Goal: Task Accomplishment & Management: Manage account settings

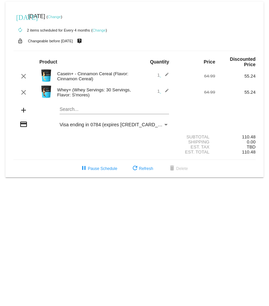
click at [99, 29] on link "Change" at bounding box center [98, 30] width 13 height 4
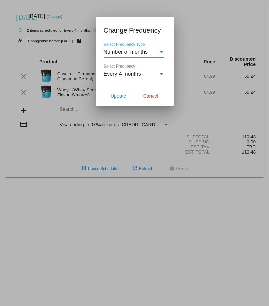
click at [162, 51] on div "Select Frequency Type" at bounding box center [161, 52] width 6 height 6
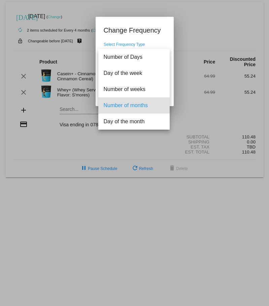
click at [24, 191] on div at bounding box center [134, 153] width 269 height 306
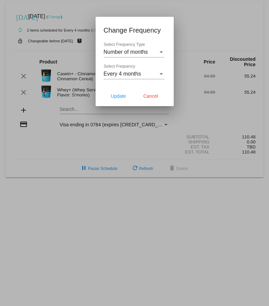
click at [160, 73] on div "Select Frequency" at bounding box center [160, 74] width 3 height 2
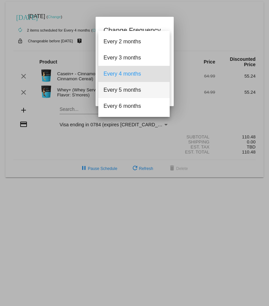
scroll to position [47, 0]
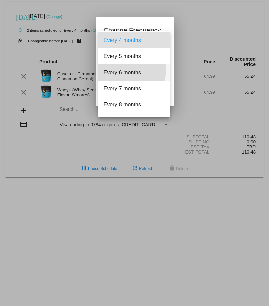
click at [128, 70] on span "Every 6 months" at bounding box center [134, 73] width 61 height 16
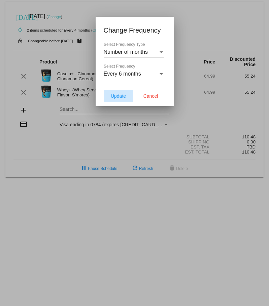
click at [120, 94] on span "Update" at bounding box center [118, 95] width 15 height 5
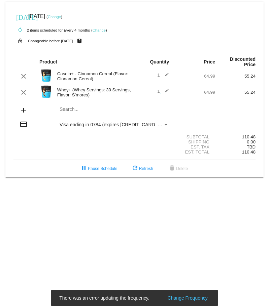
click at [165, 74] on mat-icon "edit" at bounding box center [165, 76] width 8 height 8
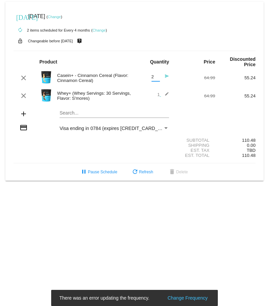
type input "2"
click at [154, 75] on input "2" at bounding box center [155, 77] width 8 height 5
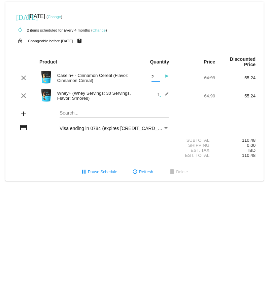
click at [165, 94] on mat-icon "edit" at bounding box center [165, 96] width 8 height 8
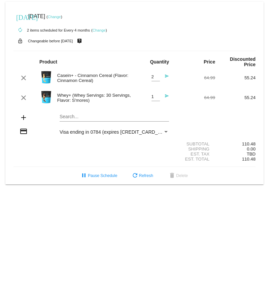
click at [166, 96] on mat-icon "send" at bounding box center [165, 98] width 8 height 8
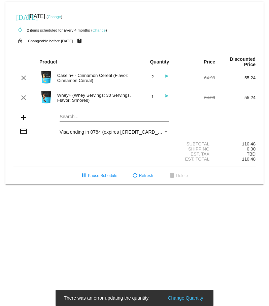
click at [166, 94] on mat-icon "send" at bounding box center [165, 98] width 8 height 8
type input "2"
click at [155, 96] on input "2" at bounding box center [155, 96] width 8 height 5
click at [55, 150] on div "Shipping 0.00" at bounding box center [134, 149] width 242 height 5
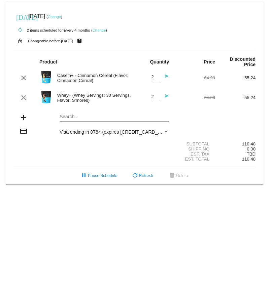
click at [167, 96] on mat-icon "send" at bounding box center [165, 98] width 8 height 8
click at [143, 174] on span "refresh Refresh" at bounding box center [142, 175] width 22 height 5
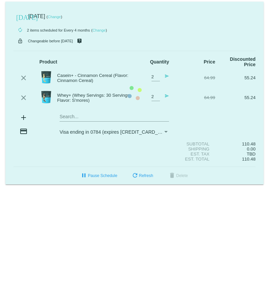
click at [135, 174] on mat-card "[DATE] [DATE] ( Change ) autorenew 2 items scheduled for Every 4 months ( Chang…" at bounding box center [134, 93] width 258 height 183
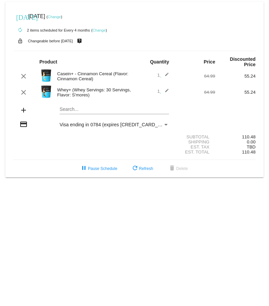
click at [167, 73] on mat-icon "edit" at bounding box center [165, 76] width 8 height 8
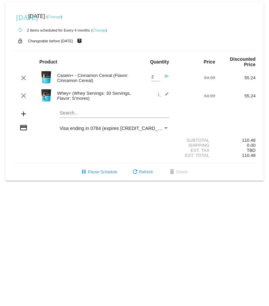
type input "2"
click at [156, 76] on input "2" at bounding box center [155, 77] width 8 height 5
click at [165, 93] on mat-icon "edit" at bounding box center [165, 96] width 8 height 8
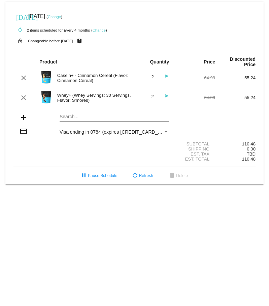
type input "2"
click at [158, 95] on input "2" at bounding box center [155, 96] width 8 height 5
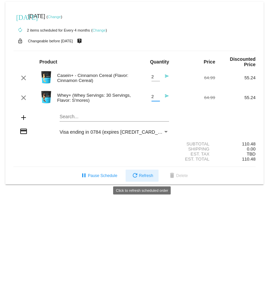
click at [141, 176] on span "refresh Refresh" at bounding box center [142, 175] width 22 height 5
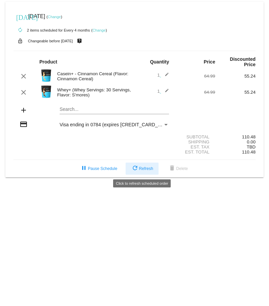
click at [140, 167] on span "refresh Refresh" at bounding box center [142, 168] width 22 height 5
click at [158, 74] on span "1 edit" at bounding box center [163, 75] width 12 height 5
click at [165, 75] on mat-icon "edit" at bounding box center [165, 76] width 8 height 8
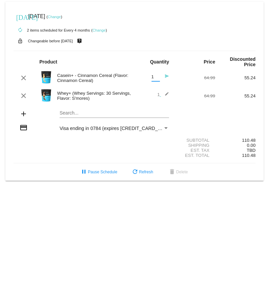
click at [153, 75] on input "1" at bounding box center [155, 77] width 8 height 5
type input "2"
click at [159, 75] on input "2" at bounding box center [155, 77] width 8 height 5
click at [129, 150] on div "Est. Tax TBD" at bounding box center [134, 150] width 242 height 5
click at [144, 169] on button "refresh Refresh" at bounding box center [141, 172] width 33 height 12
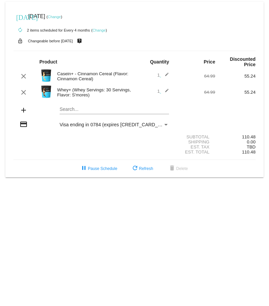
click at [95, 109] on mat-card "today Oct 31 2025 ( Change ) autorenew 2 items scheduled for Every 4 months ( C…" at bounding box center [134, 90] width 258 height 176
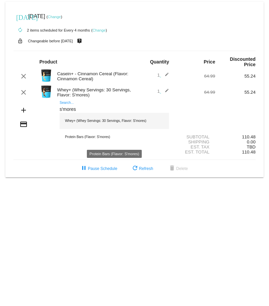
type input "s'mores"
click at [94, 120] on div "Whey+ (Whey Servings: 30 Servings, Flavor: S'mores)" at bounding box center [114, 121] width 109 height 16
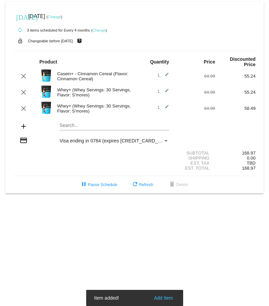
click at [162, 108] on mat-icon "edit" at bounding box center [165, 109] width 8 height 8
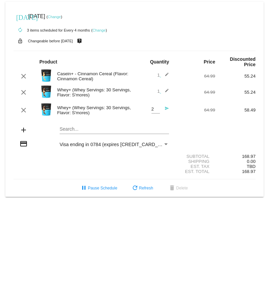
type input "2"
click at [157, 108] on input "2" at bounding box center [155, 109] width 8 height 5
click at [136, 128] on mat-card "today Oct 31 2025 ( Change ) autorenew 3 items scheduled for Every 4 months ( C…" at bounding box center [134, 99] width 258 height 195
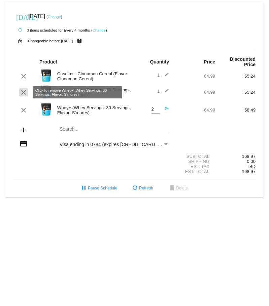
click at [21, 92] on mat-icon "clear" at bounding box center [23, 92] width 8 height 8
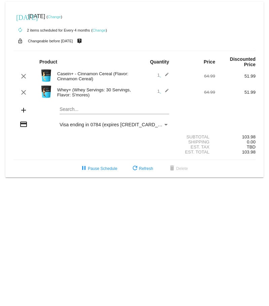
click at [66, 108] on mat-card "today Oct 31 2025 ( Change ) autorenew 2 items scheduled for Every 4 months ( C…" at bounding box center [134, 90] width 258 height 176
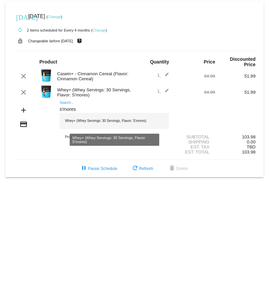
type input "s'mores"
click at [96, 124] on div "Whey+ (Whey Servings: 30 Servings, Flavor: S'mores)" at bounding box center [114, 121] width 109 height 16
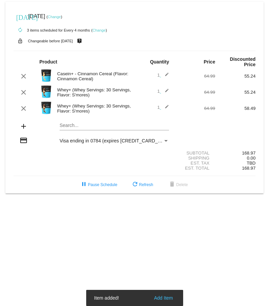
click at [164, 106] on mat-icon "edit" at bounding box center [165, 109] width 8 height 8
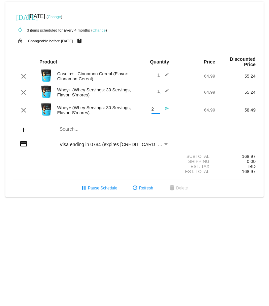
click at [157, 108] on input "2" at bounding box center [155, 109] width 8 height 5
type input "3"
click at [157, 108] on input "3" at bounding box center [155, 109] width 8 height 5
click at [57, 171] on div "Est. Total 168.97" at bounding box center [134, 171] width 242 height 5
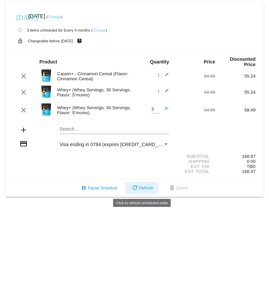
click at [140, 187] on span "refresh Refresh" at bounding box center [142, 188] width 22 height 5
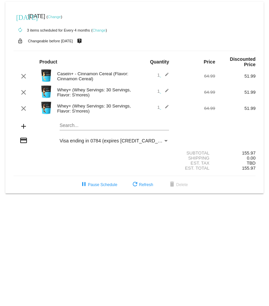
click at [165, 107] on mat-icon "edit" at bounding box center [165, 109] width 8 height 8
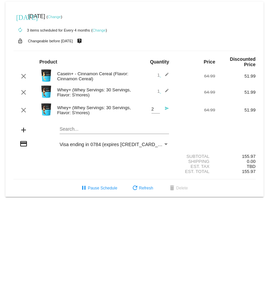
type input "2"
click at [157, 107] on input "2" at bounding box center [155, 109] width 8 height 5
click at [176, 124] on div "add Search..." at bounding box center [134, 130] width 242 height 19
click at [101, 29] on link "Change" at bounding box center [98, 30] width 13 height 4
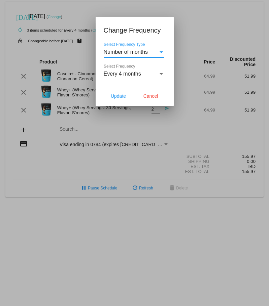
click at [157, 73] on div "Every 4 months" at bounding box center [131, 74] width 54 height 6
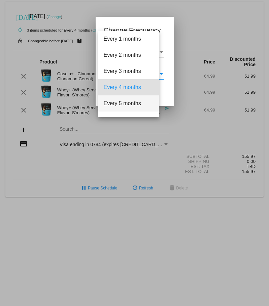
scroll to position [13, 0]
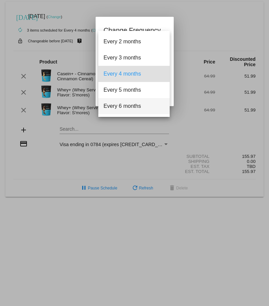
click at [132, 107] on span "Every 6 months" at bounding box center [134, 106] width 61 height 16
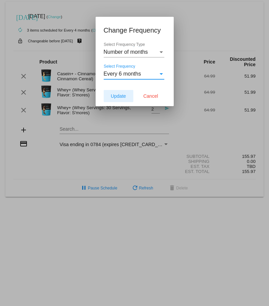
click at [119, 95] on span "Update" at bounding box center [118, 95] width 15 height 5
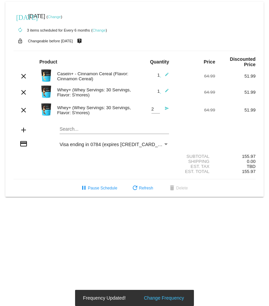
click at [69, 168] on div "Est. Tax TBD" at bounding box center [134, 166] width 242 height 5
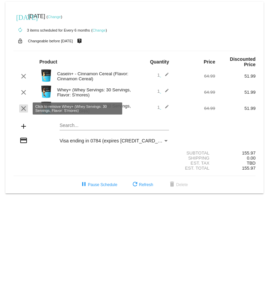
click at [26, 106] on mat-icon "clear" at bounding box center [23, 109] width 8 height 8
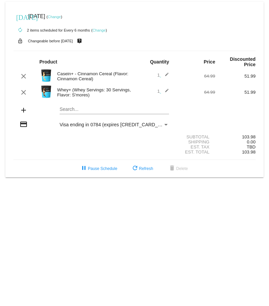
click at [69, 109] on mat-card "today Oct 31 2025 ( Change ) autorenew 2 items scheduled for Every 6 months ( C…" at bounding box center [134, 90] width 258 height 176
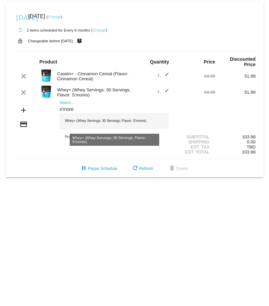
type input "s'more"
click at [87, 122] on div "Whey+ (Whey Servings: 30 Servings, Flavor: S'mores)" at bounding box center [114, 121] width 109 height 16
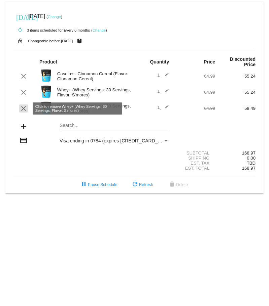
click at [23, 106] on mat-icon "clear" at bounding box center [23, 109] width 8 height 8
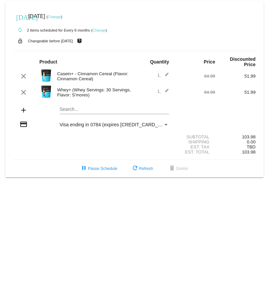
click at [96, 30] on link "Change" at bounding box center [98, 30] width 13 height 4
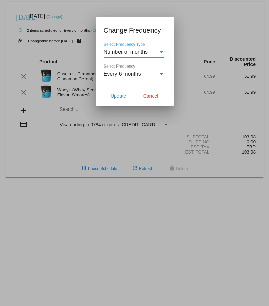
click at [145, 72] on div "Every 6 months" at bounding box center [131, 74] width 54 height 6
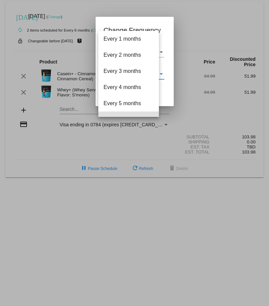
scroll to position [46, 0]
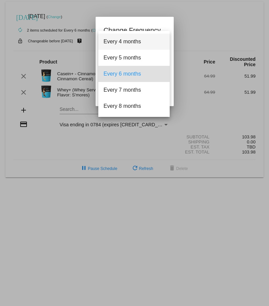
click at [123, 41] on span "Every 4 months" at bounding box center [134, 42] width 61 height 16
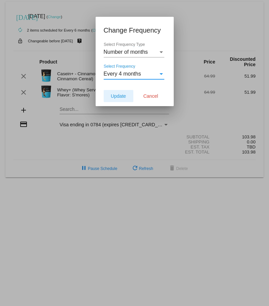
click at [119, 95] on span "Update" at bounding box center [118, 95] width 15 height 5
